Goal: Find specific page/section: Find specific page/section

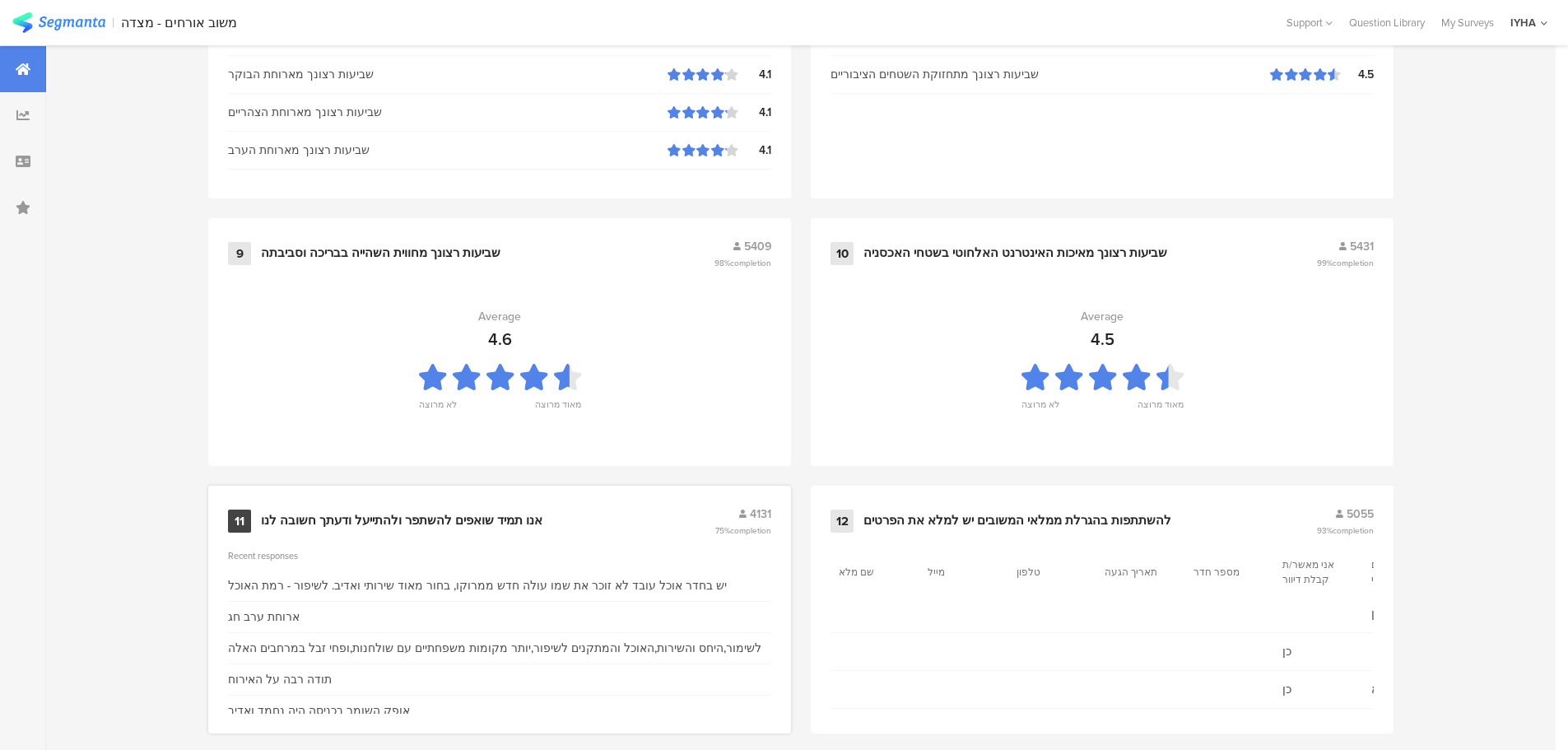
scroll to position [1665, 0]
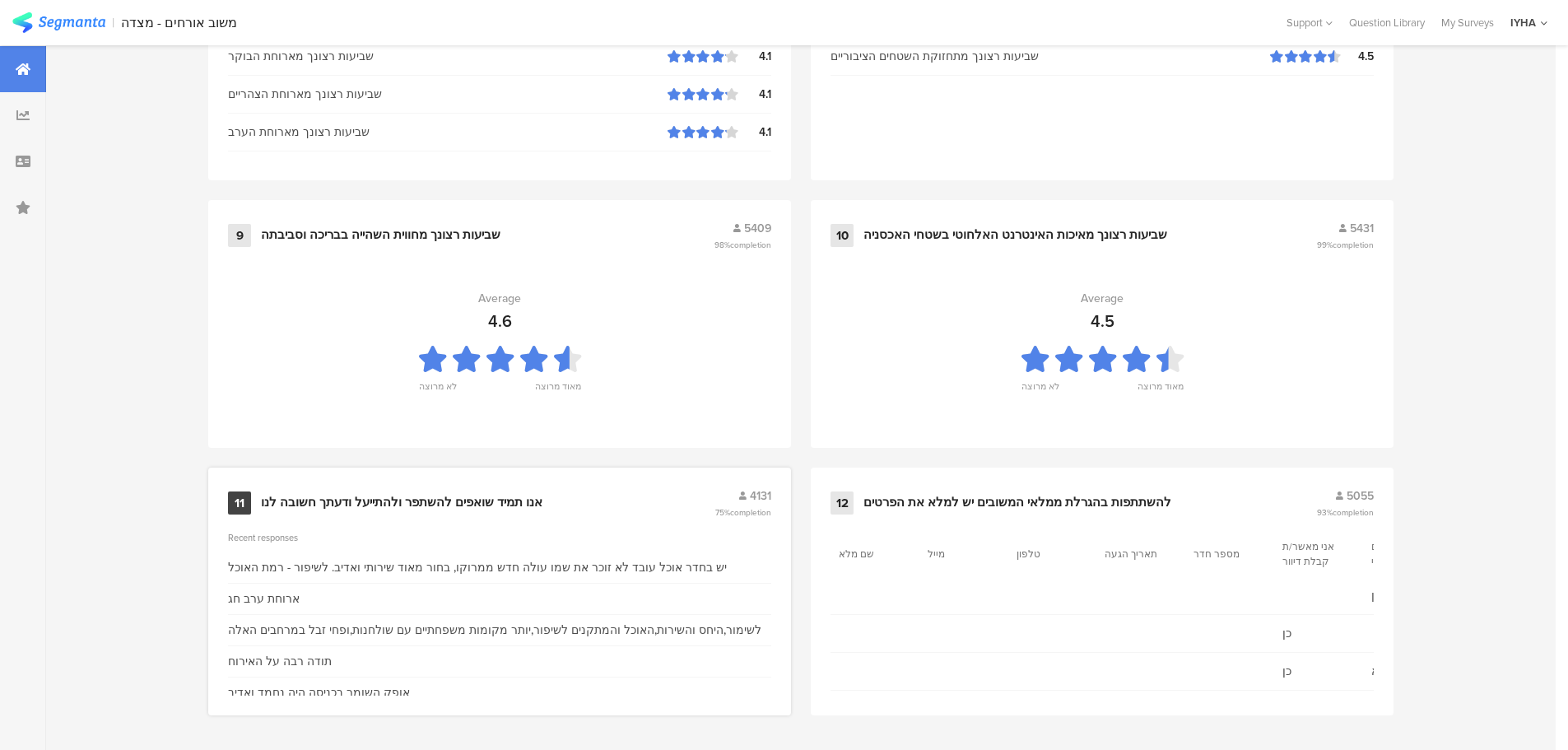
click at [501, 496] on div "אנו תמיד שואפים להשתפר ולהתייעל ודעתך חשובה לנו" at bounding box center [401, 502] width 282 height 16
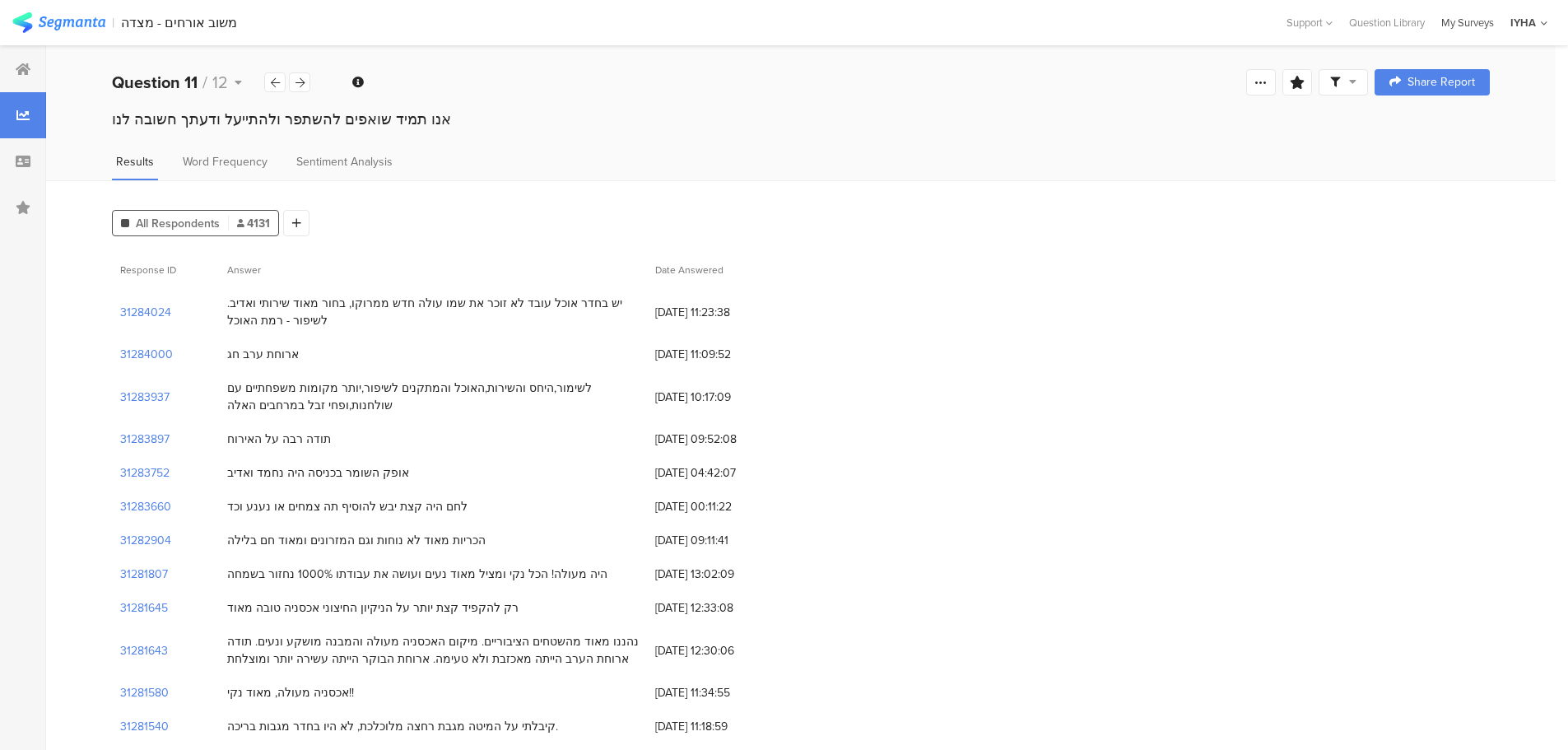
click at [1458, 20] on div "My Surveys" at bounding box center [1467, 23] width 69 height 15
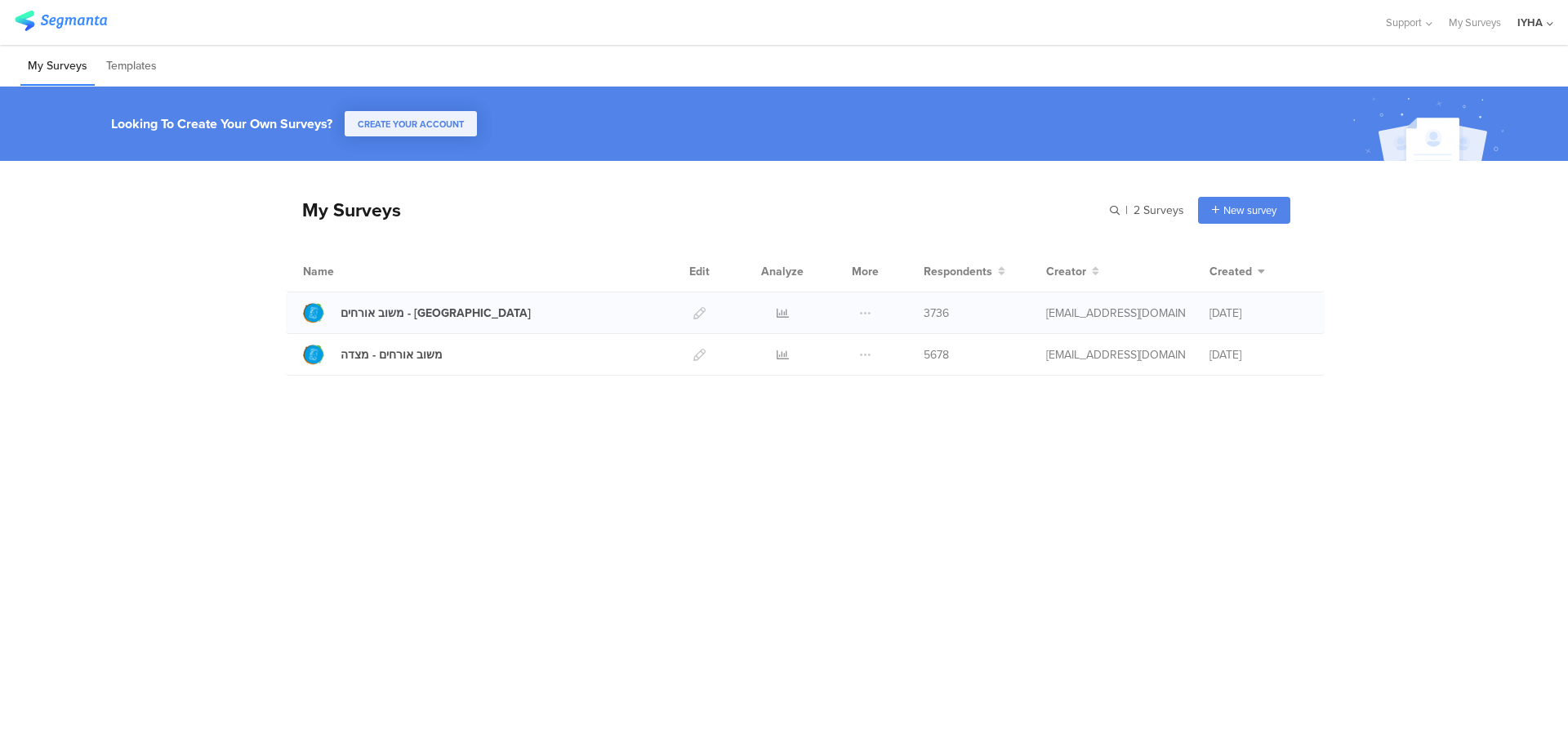
click at [775, 306] on div at bounding box center [783, 312] width 49 height 40
click at [782, 311] on icon at bounding box center [783, 313] width 12 height 12
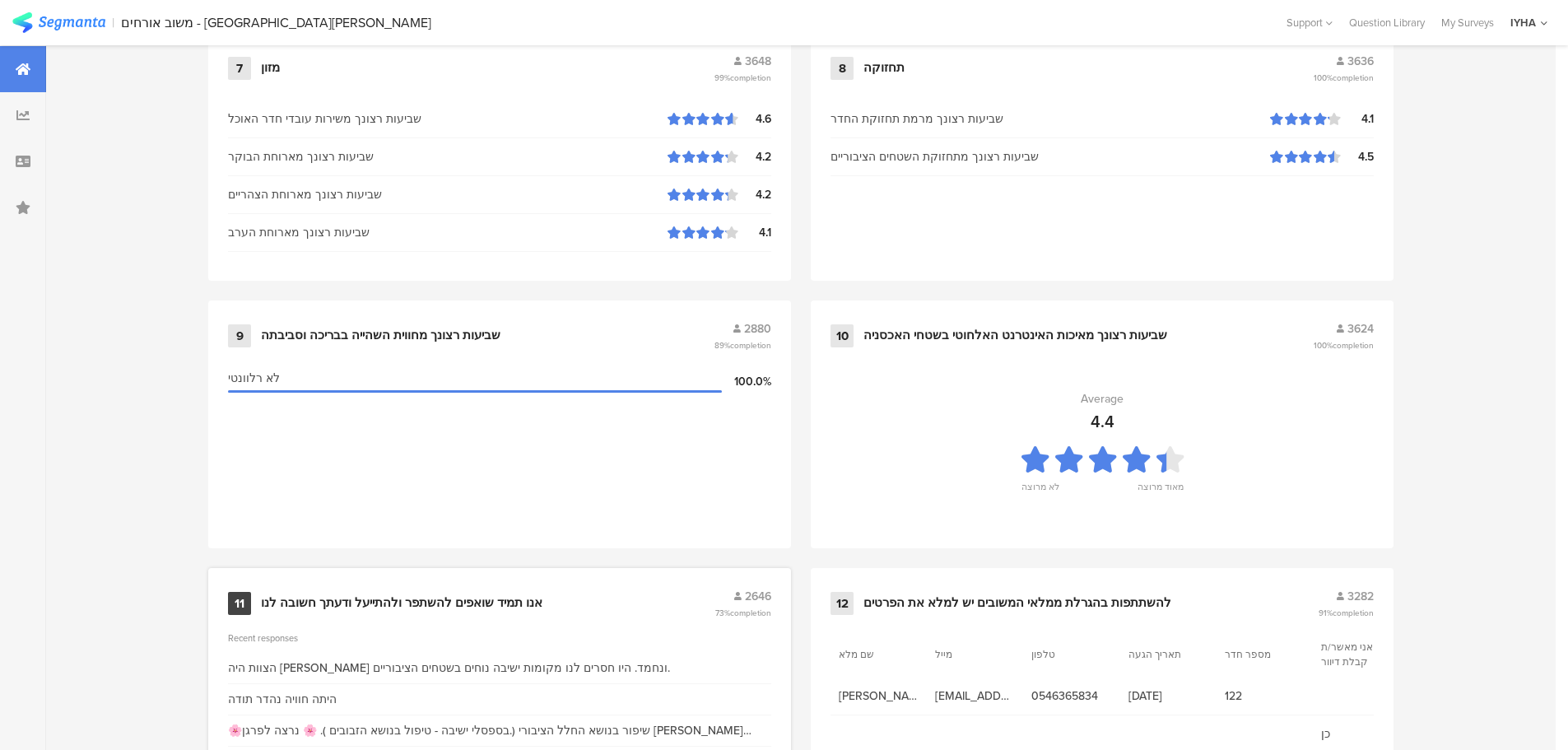
scroll to position [1665, 0]
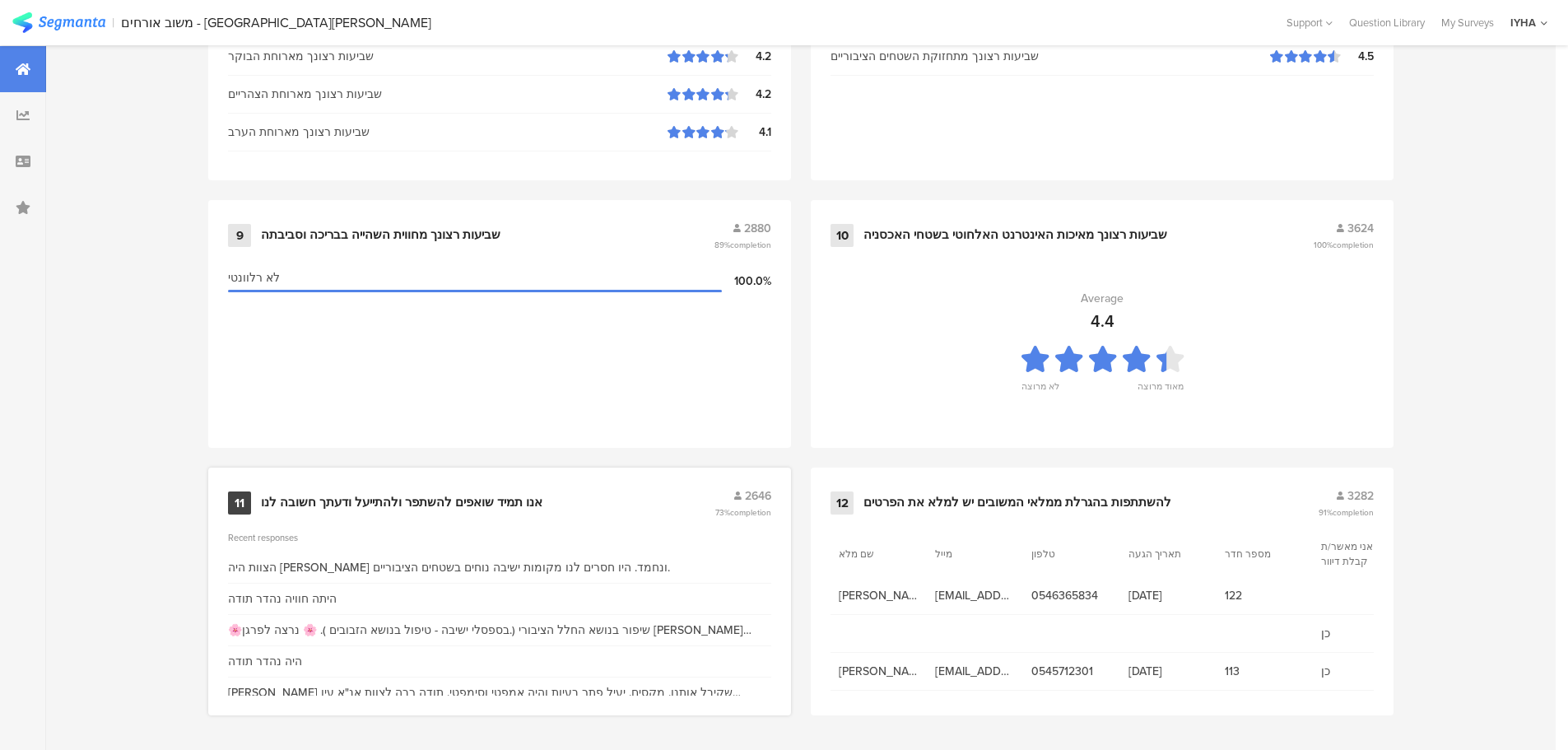
click at [478, 493] on div "11 אנו תמיד שואפים להשתפר ולהתייעל ודעתך חשובה לנו 2646 73% completion" at bounding box center [499, 502] width 543 height 31
